Goal: Task Accomplishment & Management: Use online tool/utility

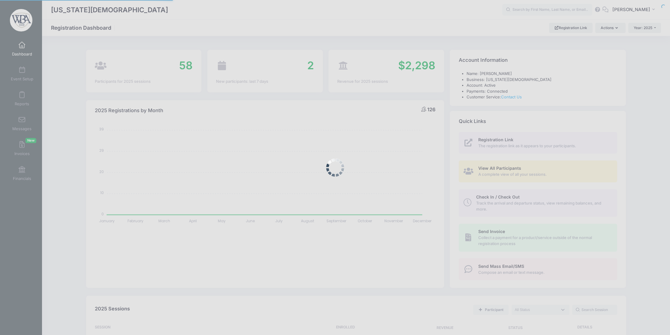
select select
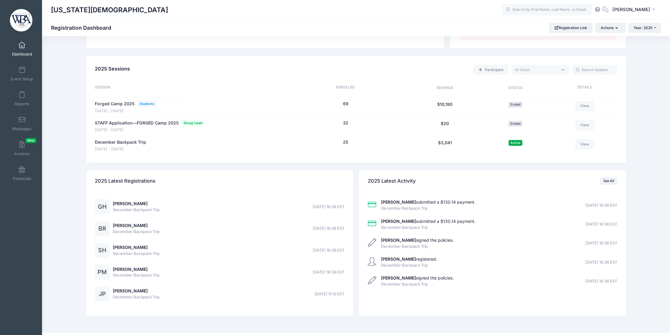
scroll to position [243, 0]
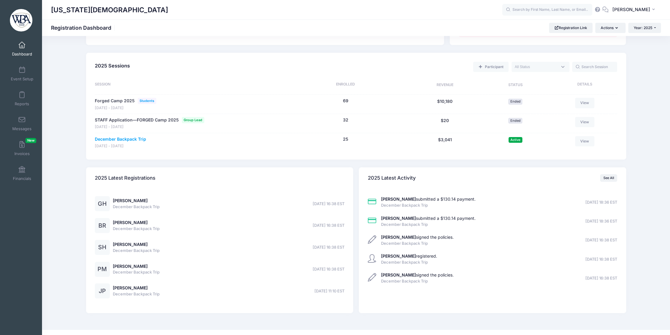
click at [141, 143] on link "December Backpack Trip" at bounding box center [120, 139] width 51 height 6
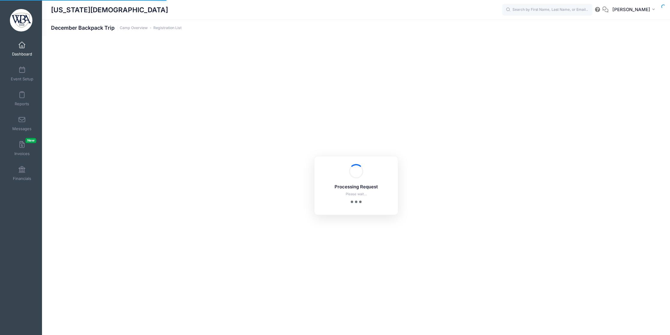
select select "10"
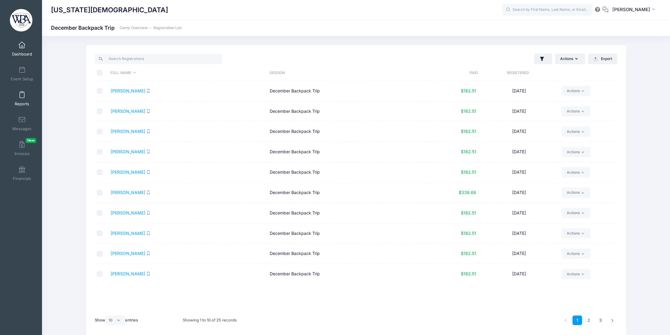
click at [29, 97] on link "Reports" at bounding box center [22, 98] width 29 height 21
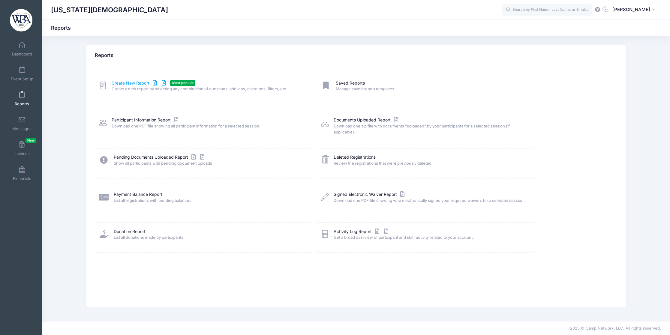
click at [136, 86] on link "Create New Report" at bounding box center [140, 83] width 56 height 6
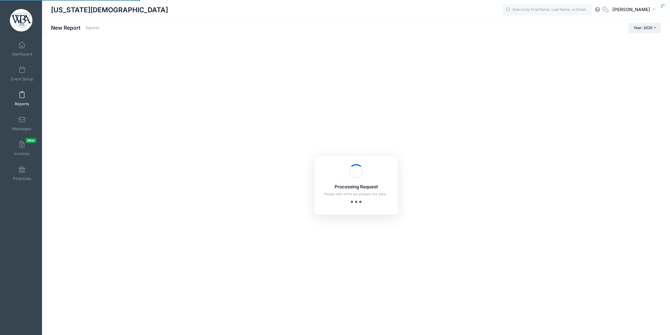
checkbox input "true"
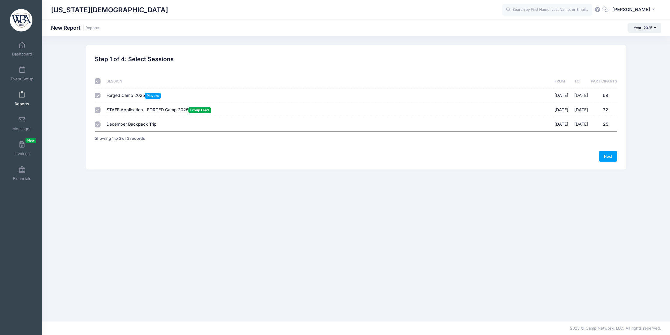
click at [99, 98] on input "Forged Camp 2025 Players [DATE] - [DATE] 69" at bounding box center [98, 96] width 6 height 6
checkbox input "false"
drag, startPoint x: 98, startPoint y: 114, endPoint x: 96, endPoint y: 100, distance: 14.6
click at [98, 112] on input "STAFF Application—FORGED Camp 2025 Group Lead [DATE] - [DATE] 32" at bounding box center [98, 110] width 6 height 6
checkbox input "false"
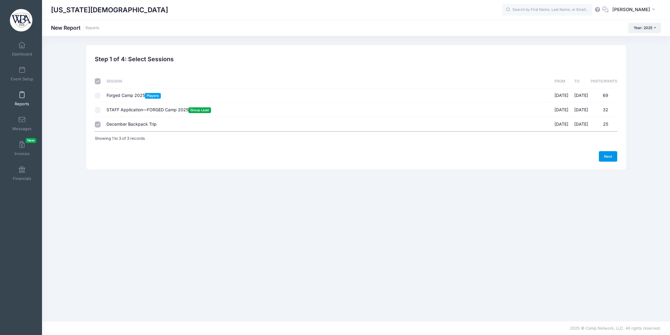
click at [602, 162] on link "Next" at bounding box center [608, 156] width 19 height 10
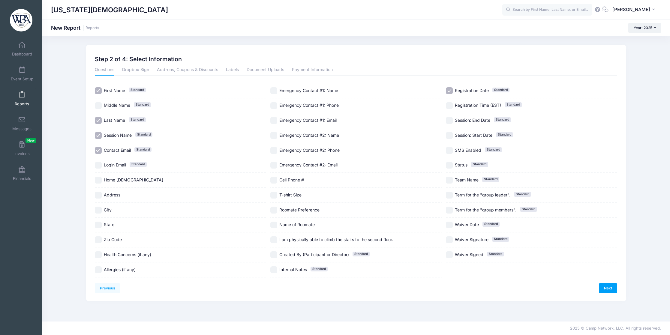
scroll to position [58, 0]
click at [99, 177] on input "Home Church" at bounding box center [98, 180] width 7 height 7
checkbox input "true"
drag, startPoint x: 99, startPoint y: 96, endPoint x: 99, endPoint y: 92, distance: 3.9
click at [99, 143] on div "Contact Email Standard" at bounding box center [180, 150] width 171 height 15
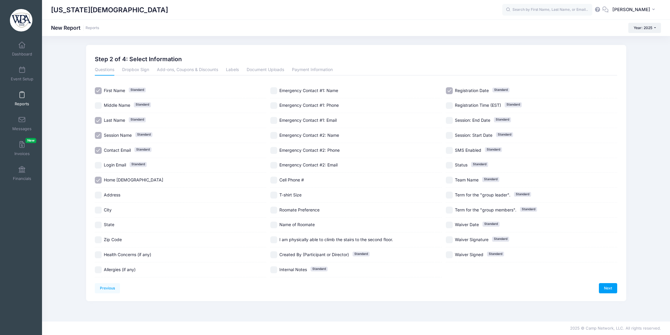
checkbox input "false"
click at [100, 132] on input "Session Name Standard" at bounding box center [98, 135] width 7 height 7
checkbox input "false"
click at [448, 94] on input "Registration Date Standard" at bounding box center [449, 90] width 7 height 7
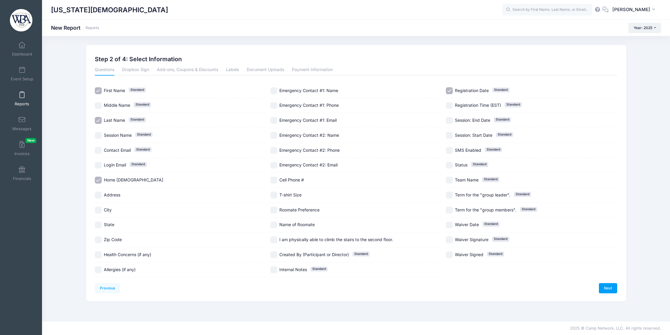
checkbox input "false"
click at [606, 294] on link "Next" at bounding box center [608, 288] width 19 height 10
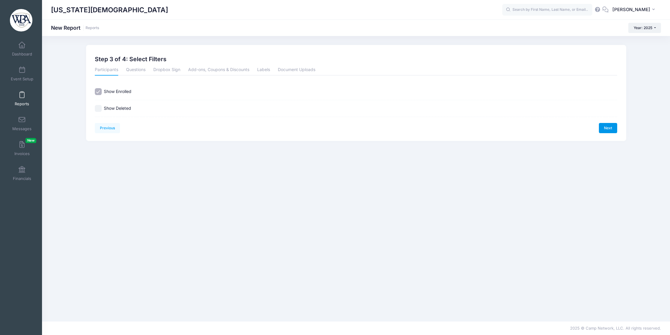
click at [603, 131] on link "Next" at bounding box center [608, 128] width 19 height 10
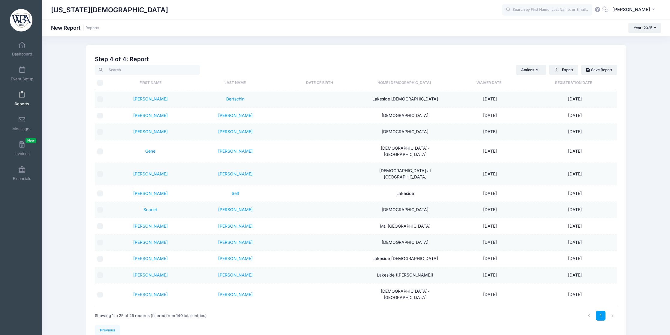
click at [414, 84] on th "Home [DEMOGRAPHIC_DATA]" at bounding box center [404, 83] width 85 height 16
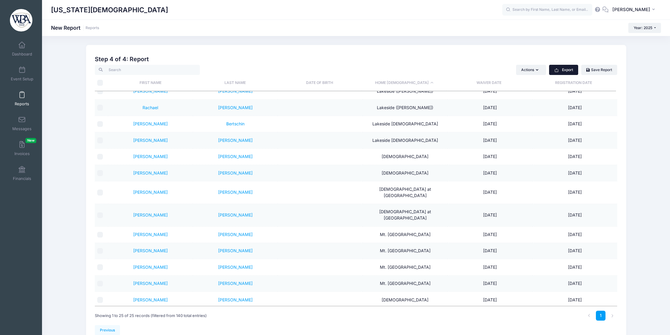
scroll to position [0, 0]
click at [561, 72] on button "Export" at bounding box center [563, 70] width 29 height 10
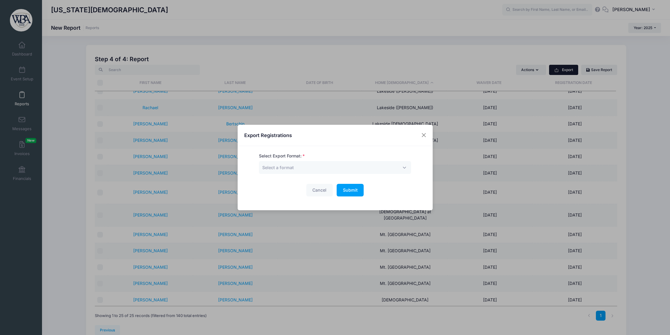
scroll to position [0, 0]
click at [364, 162] on span "Select a format" at bounding box center [335, 167] width 152 height 13
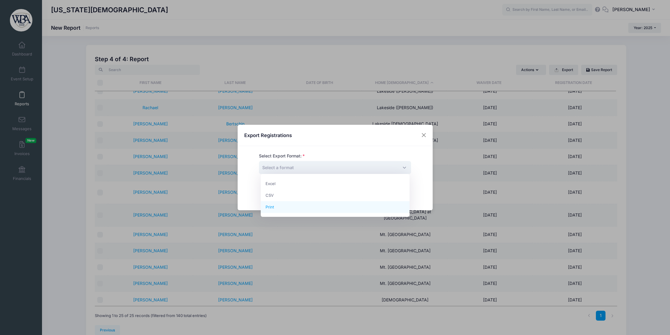
select select "print"
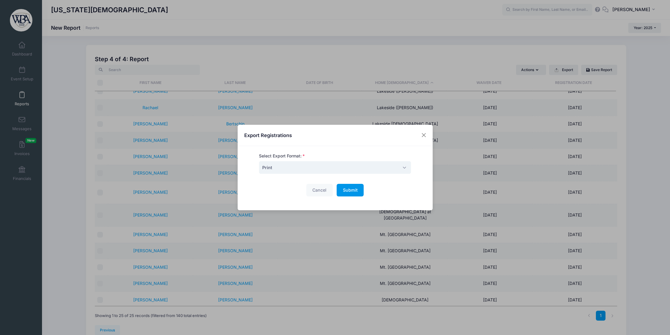
click at [353, 194] on button "Submit Please wait..." at bounding box center [350, 190] width 27 height 13
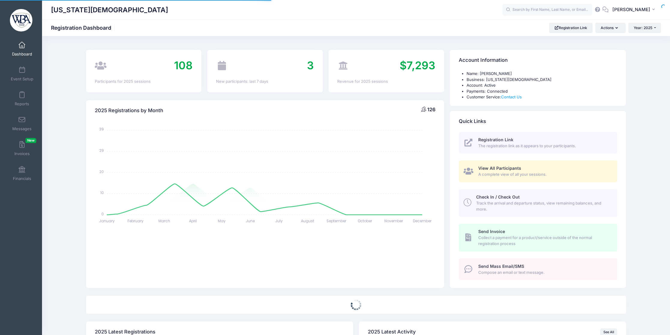
select select
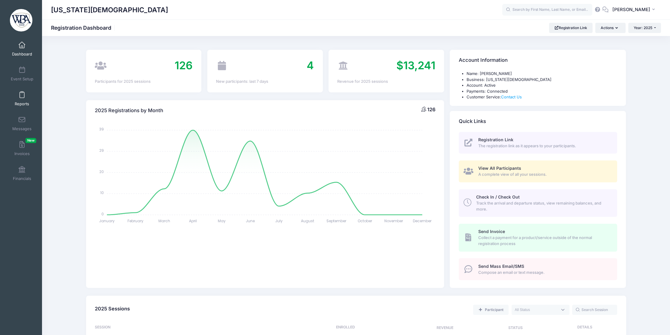
click at [26, 101] on link "Reports" at bounding box center [22, 98] width 29 height 21
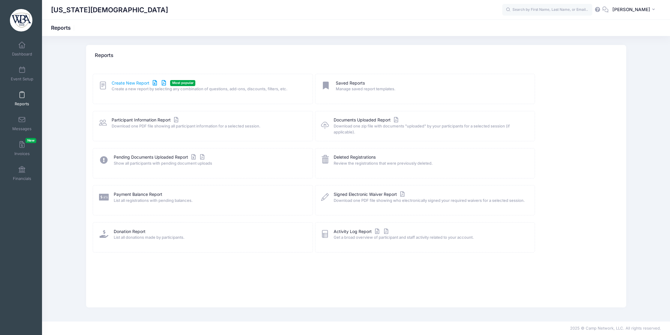
click at [130, 86] on link "Create New Report" at bounding box center [140, 83] width 56 height 6
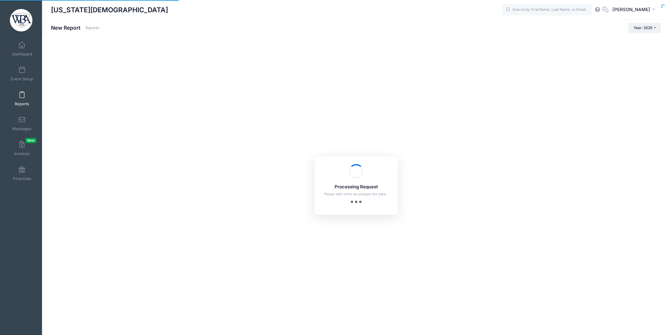
checkbox input "true"
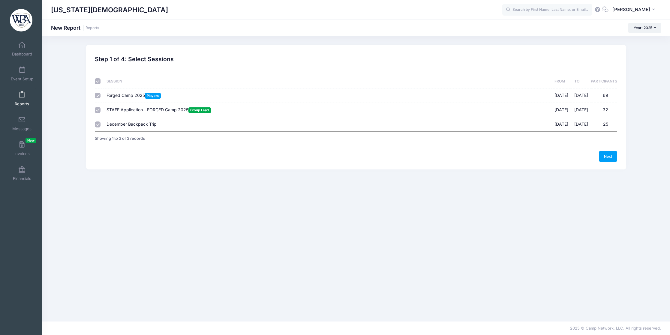
click at [101, 98] on input "Forged Camp 2025 Players 02/19/2025 - 06/08/2025 69" at bounding box center [98, 96] width 6 height 6
checkbox input "false"
click at [98, 110] on td at bounding box center [99, 110] width 9 height 14
click at [98, 112] on input "STAFF Application—FORGED Camp 2025 Group Lead 02/19/2025 - 06/08/2025 32" at bounding box center [98, 110] width 6 height 6
checkbox input "false"
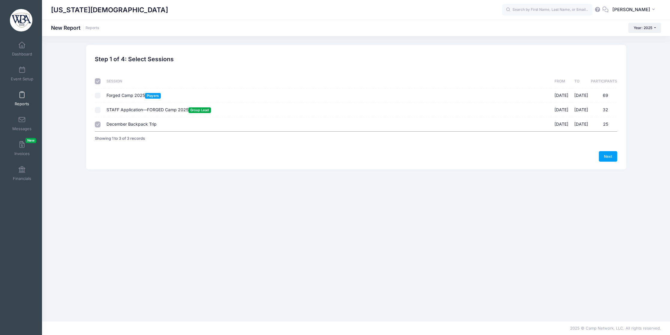
click at [604, 162] on link "Next" at bounding box center [608, 156] width 19 height 10
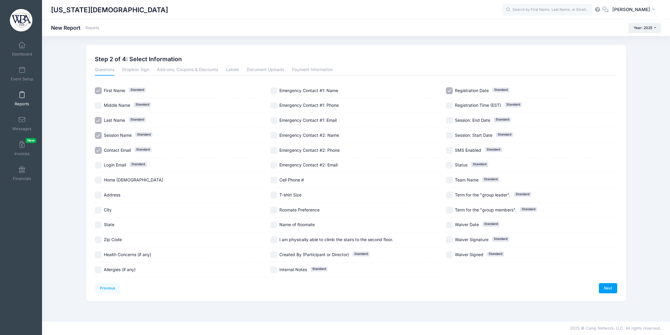
click at [98, 139] on input "Session Name Standard" at bounding box center [98, 135] width 7 height 7
checkbox input "false"
click at [99, 154] on input "Contact Email Standard" at bounding box center [98, 150] width 7 height 7
checkbox input "false"
click at [99, 169] on input "Login Email Standard" at bounding box center [98, 165] width 7 height 7
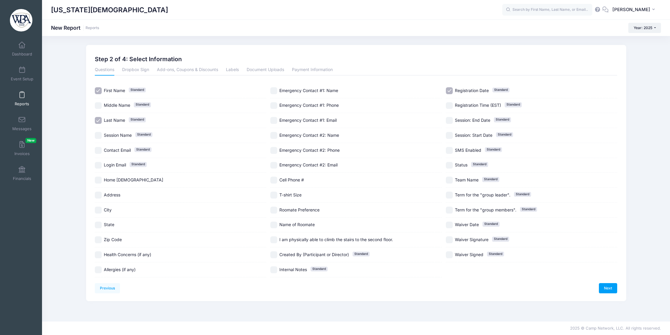
checkbox input "true"
click at [101, 154] on input "Contact Email Standard" at bounding box center [98, 150] width 7 height 7
checkbox input "true"
click at [450, 94] on input "Registration Date Standard" at bounding box center [449, 90] width 7 height 7
checkbox input "false"
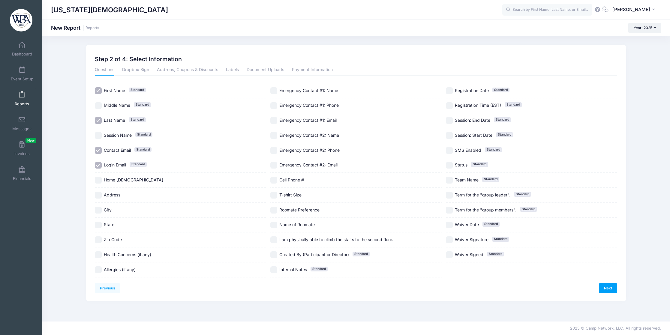
click at [612, 294] on link "Next" at bounding box center [608, 288] width 19 height 10
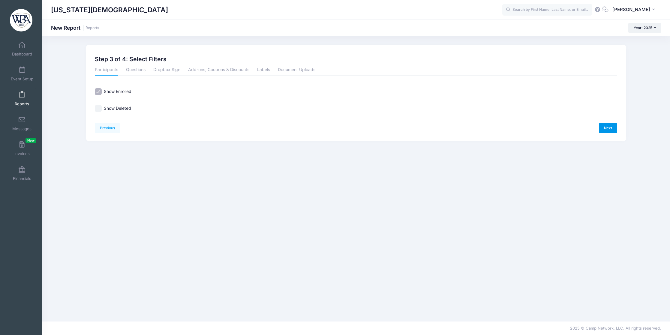
click at [610, 133] on link "Next" at bounding box center [608, 128] width 19 height 10
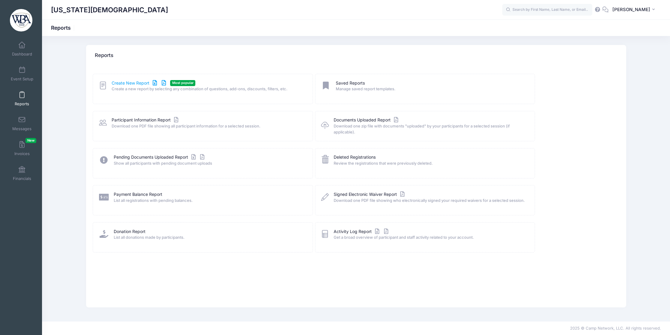
click at [139, 84] on link "Create New Report" at bounding box center [140, 83] width 56 height 6
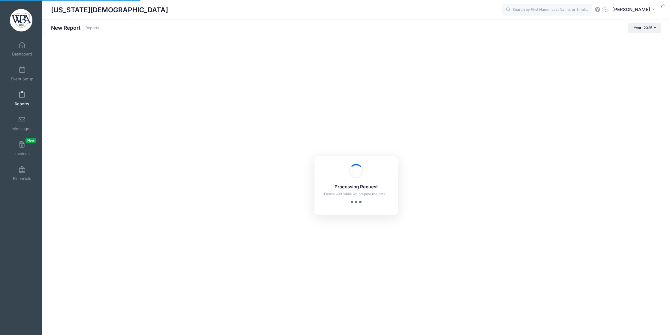
checkbox input "true"
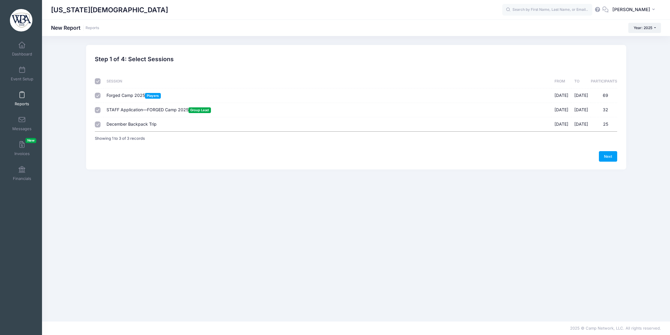
drag, startPoint x: 99, startPoint y: 98, endPoint x: 99, endPoint y: 107, distance: 8.4
click at [99, 98] on input "Forged Camp 2025 Players [DATE] - [DATE] 69" at bounding box center [98, 96] width 6 height 6
checkbox input "false"
click at [99, 113] on input "STAFF Application—FORGED Camp 2025 Group Lead [DATE] - [DATE] 32" at bounding box center [98, 110] width 6 height 6
checkbox input "false"
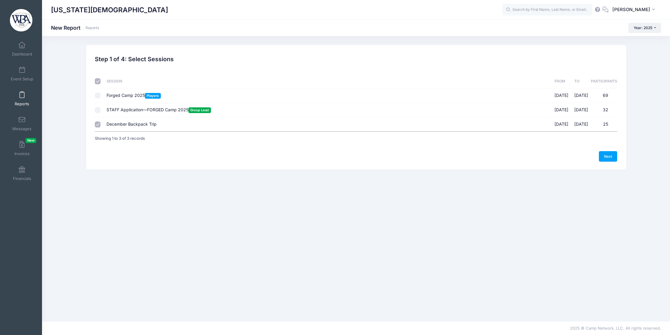
click at [611, 162] on link "Next" at bounding box center [608, 156] width 19 height 10
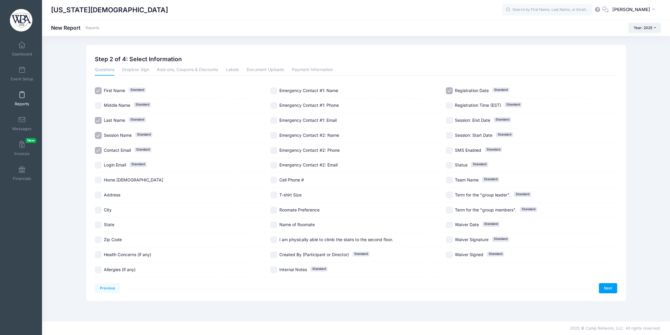
click at [100, 139] on input "Session Name Standard" at bounding box center [98, 135] width 7 height 7
checkbox input "false"
click at [99, 154] on input "Contact Email Standard" at bounding box center [98, 150] width 7 height 7
checkbox input "false"
click at [99, 184] on input "Home [DEMOGRAPHIC_DATA]" at bounding box center [98, 180] width 7 height 7
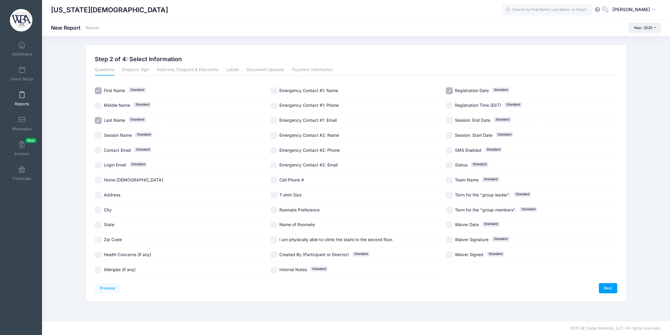
checkbox input "true"
click at [452, 92] on input "Registration Date Standard" at bounding box center [449, 90] width 7 height 7
checkbox input "false"
click at [605, 294] on link "Next" at bounding box center [608, 288] width 19 height 10
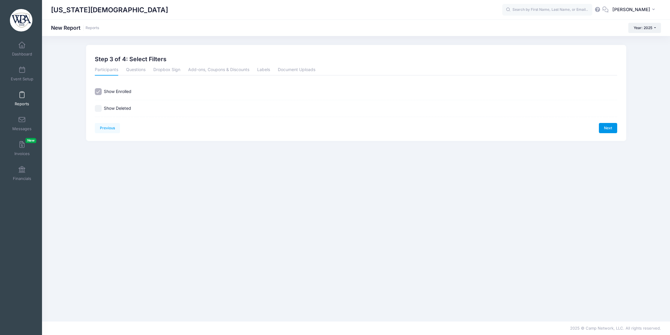
click at [608, 133] on link "Next" at bounding box center [608, 128] width 19 height 10
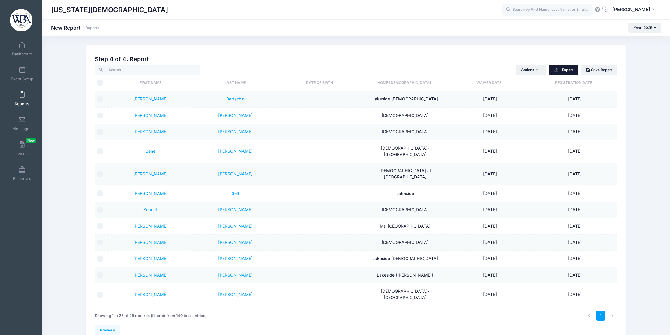
click at [561, 74] on button "Export" at bounding box center [563, 70] width 29 height 10
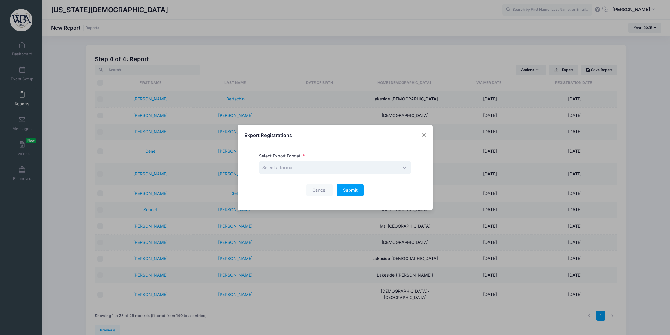
click at [371, 170] on span "Select a format" at bounding box center [335, 167] width 152 height 13
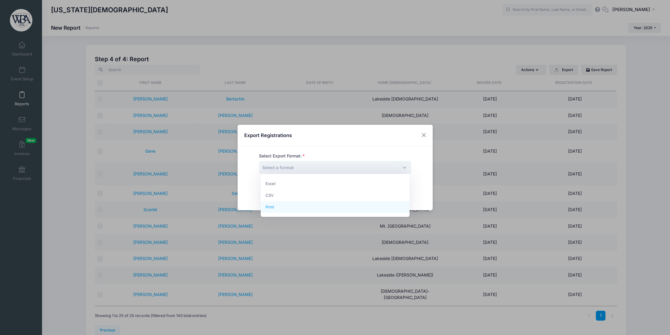
select select "print"
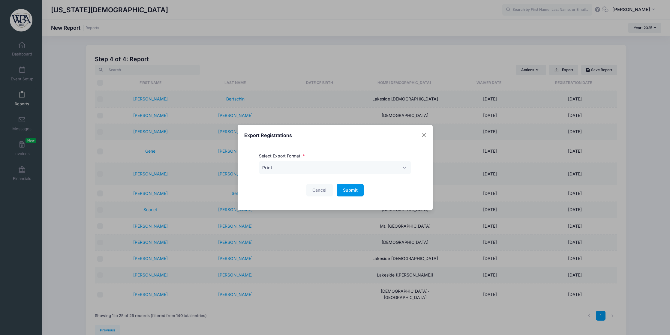
click at [350, 192] on span "Submit" at bounding box center [350, 190] width 15 height 5
